Goal: Check status: Check status

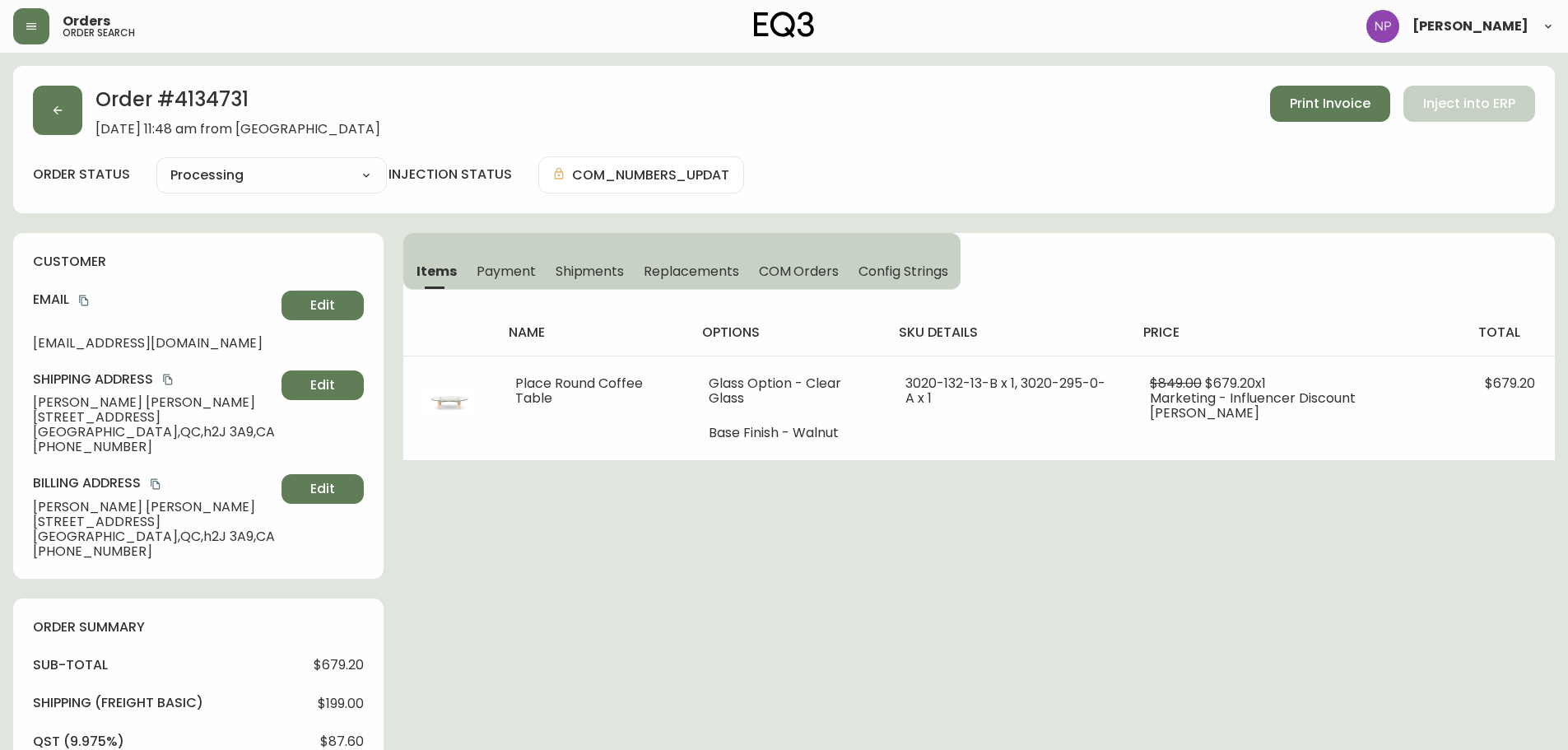
select select "PROCESSING"
click at [46, 105] on button "button" at bounding box center [58, 110] width 50 height 50
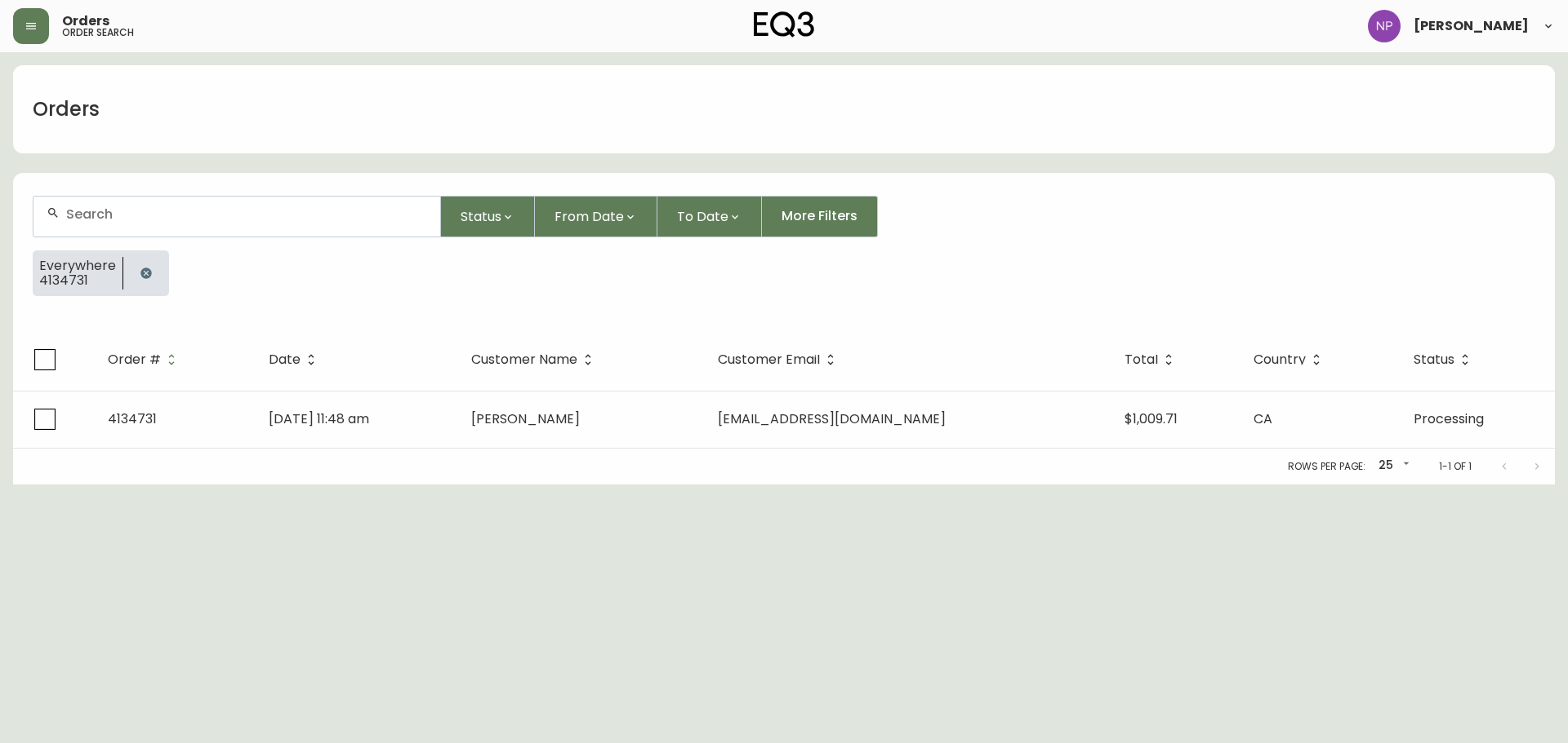
click at [213, 209] on input "text" at bounding box center [247, 214] width 361 height 15
paste input "4134242"
type input "4134242"
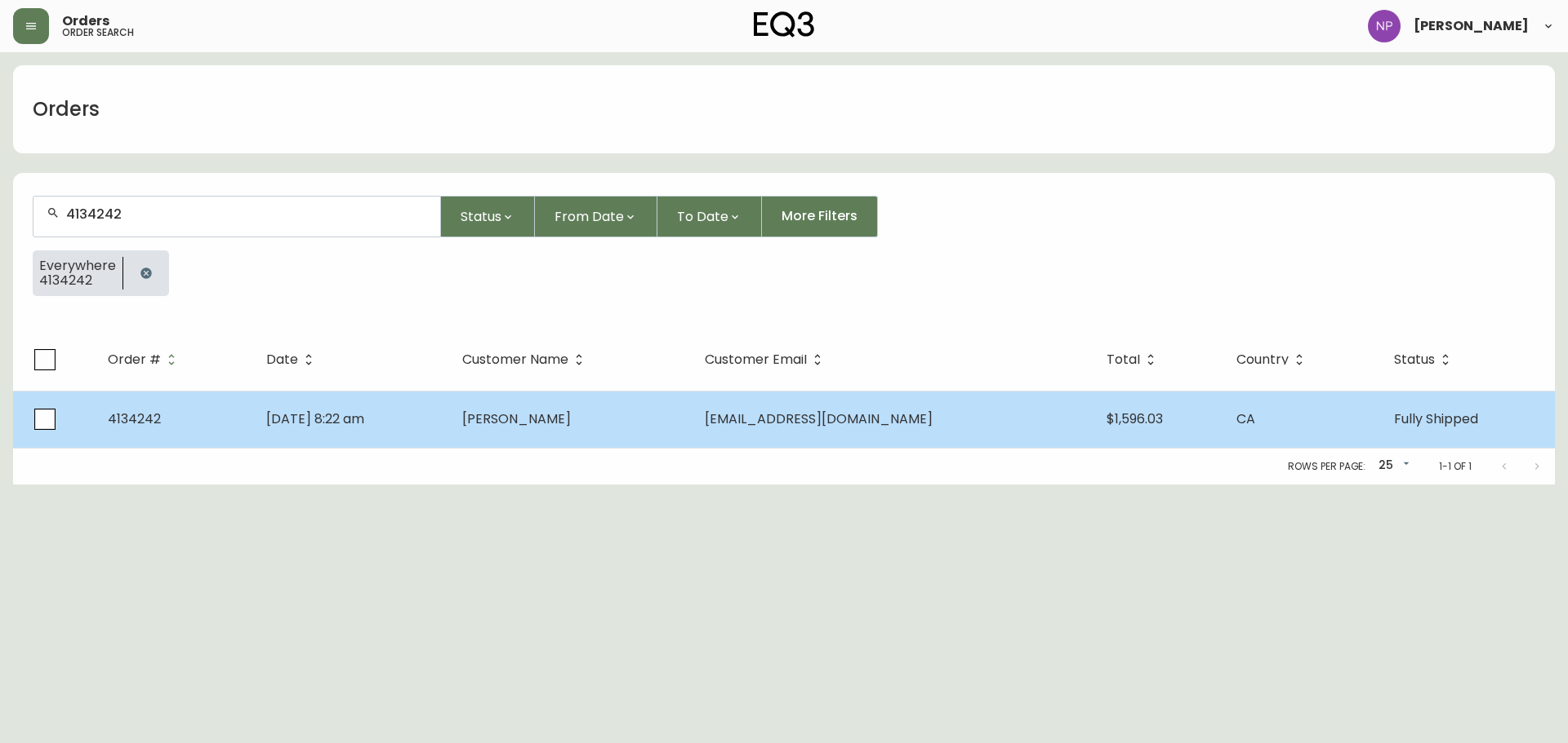
click at [507, 430] on td "[PERSON_NAME]" at bounding box center [570, 419] width 242 height 57
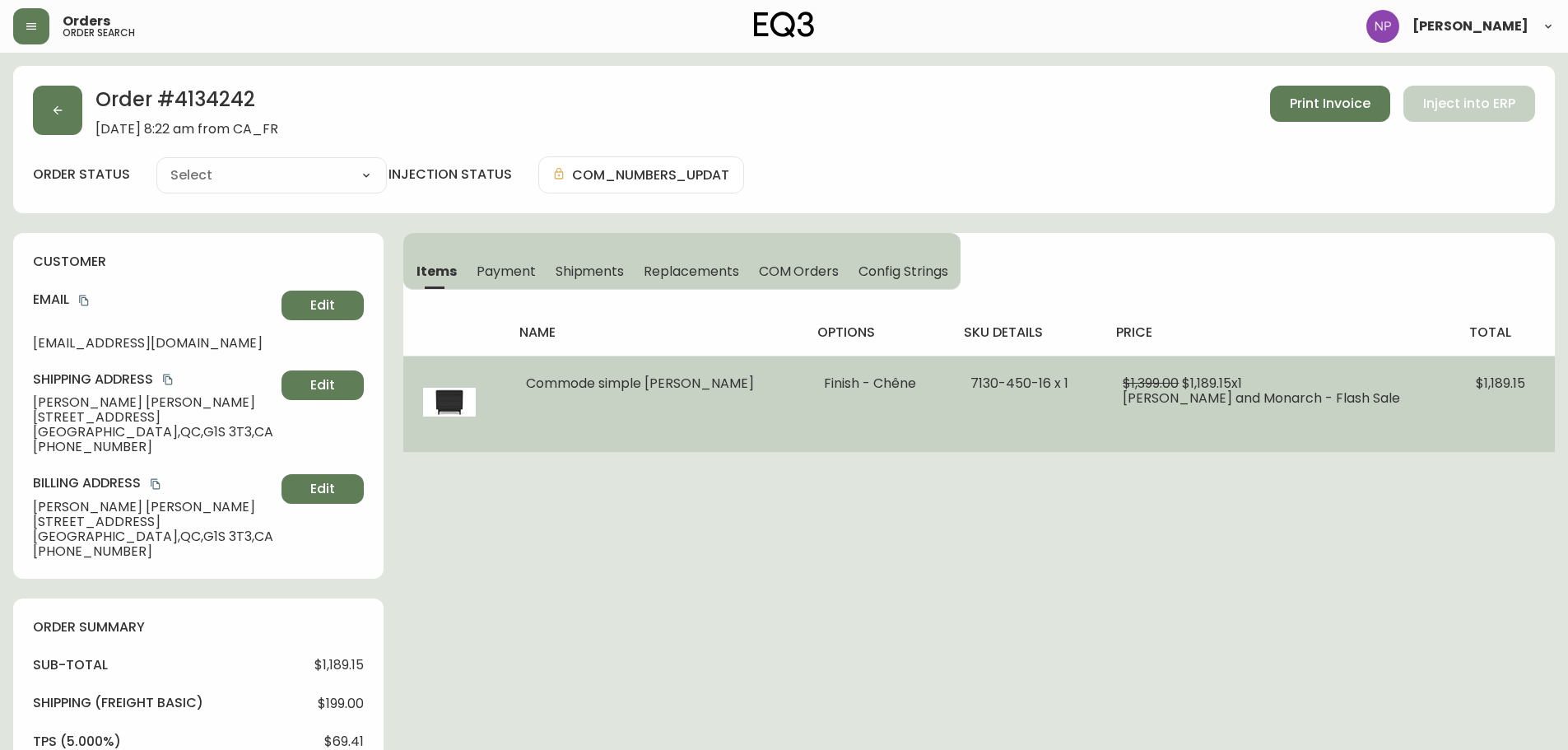
type input "Fully Shipped"
select select "FULLY_SHIPPED"
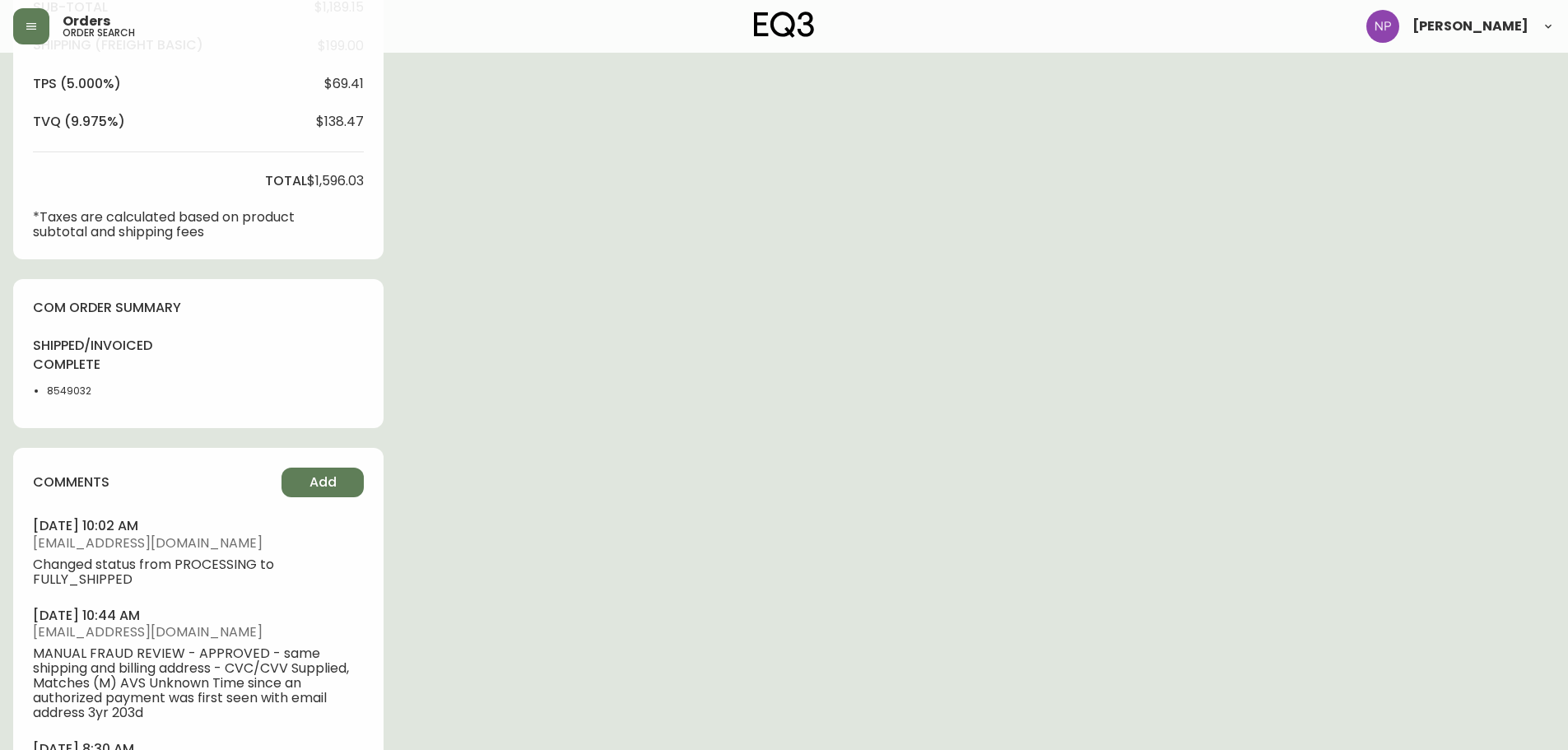
scroll to position [659, 0]
drag, startPoint x: 87, startPoint y: 388, endPoint x: 18, endPoint y: 397, distance: 69.6
click at [18, 397] on div "com order summary shipped/invoiced complete 8549032" at bounding box center [197, 353] width 370 height 149
copy li "8549032"
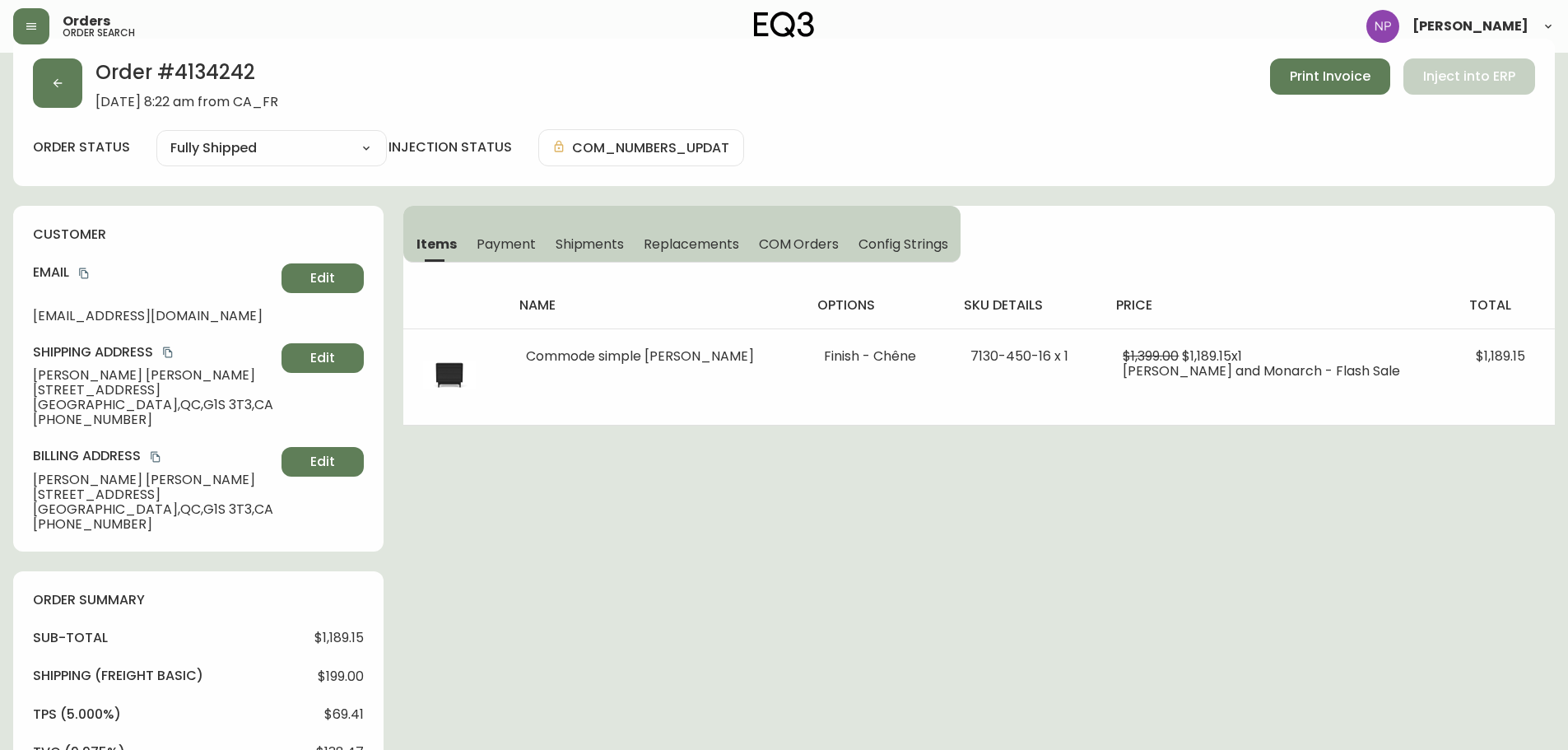
scroll to position [0, 0]
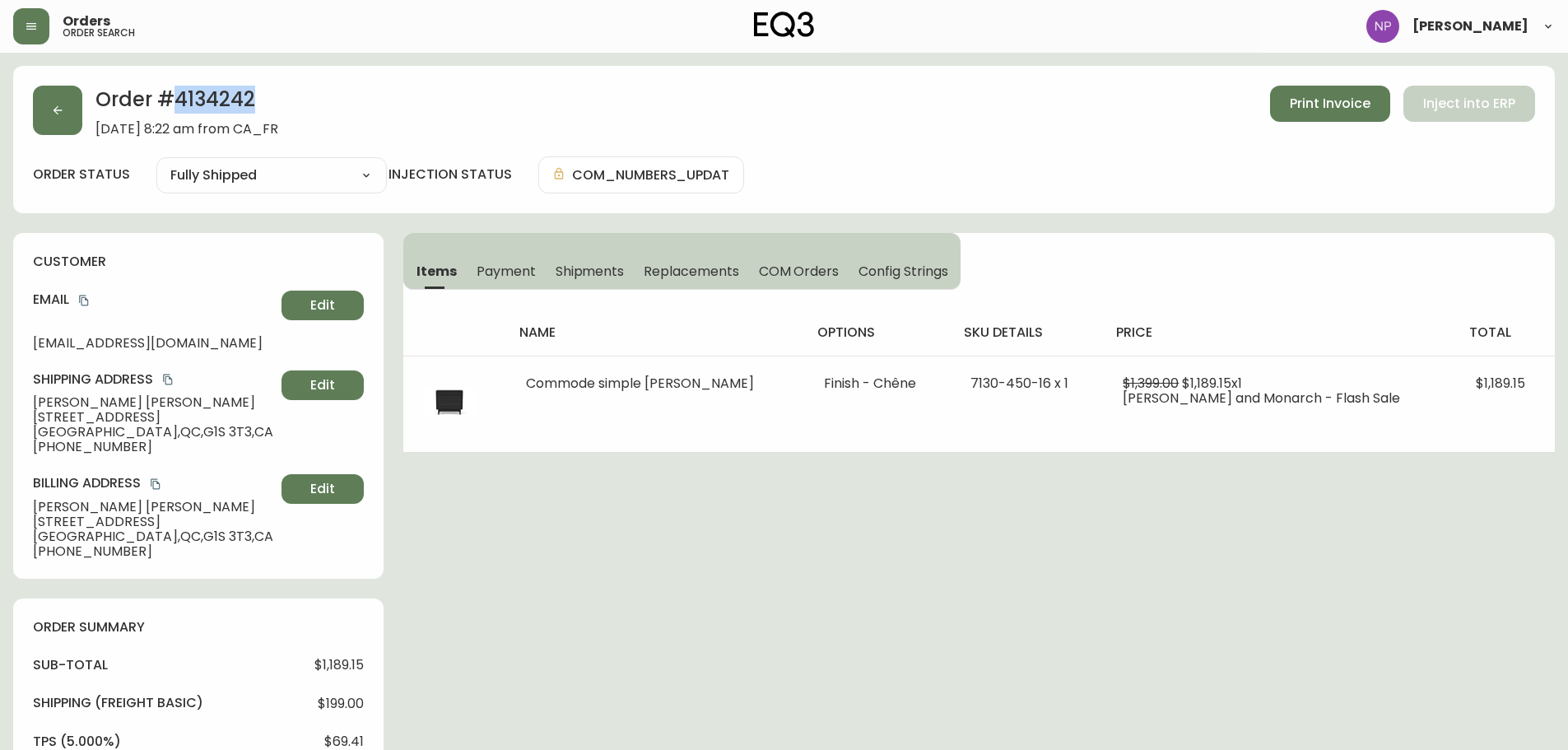
drag, startPoint x: 254, startPoint y: 107, endPoint x: 171, endPoint y: 111, distance: 83.1
click at [171, 111] on h2 "Order # 4134242" at bounding box center [186, 103] width 183 height 36
copy h2 "4134242"
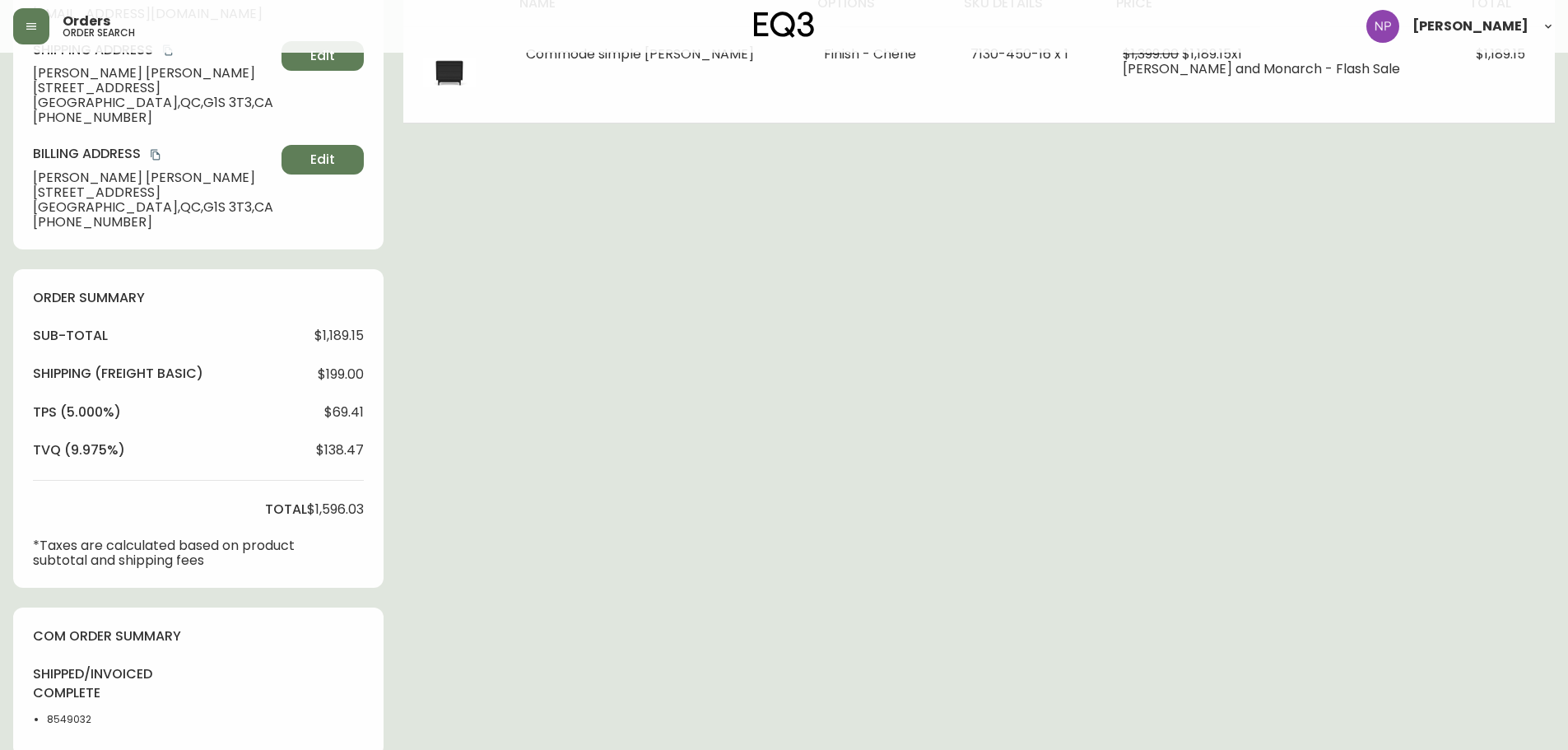
scroll to position [576, 0]
